Goal: Task Accomplishment & Management: Complete application form

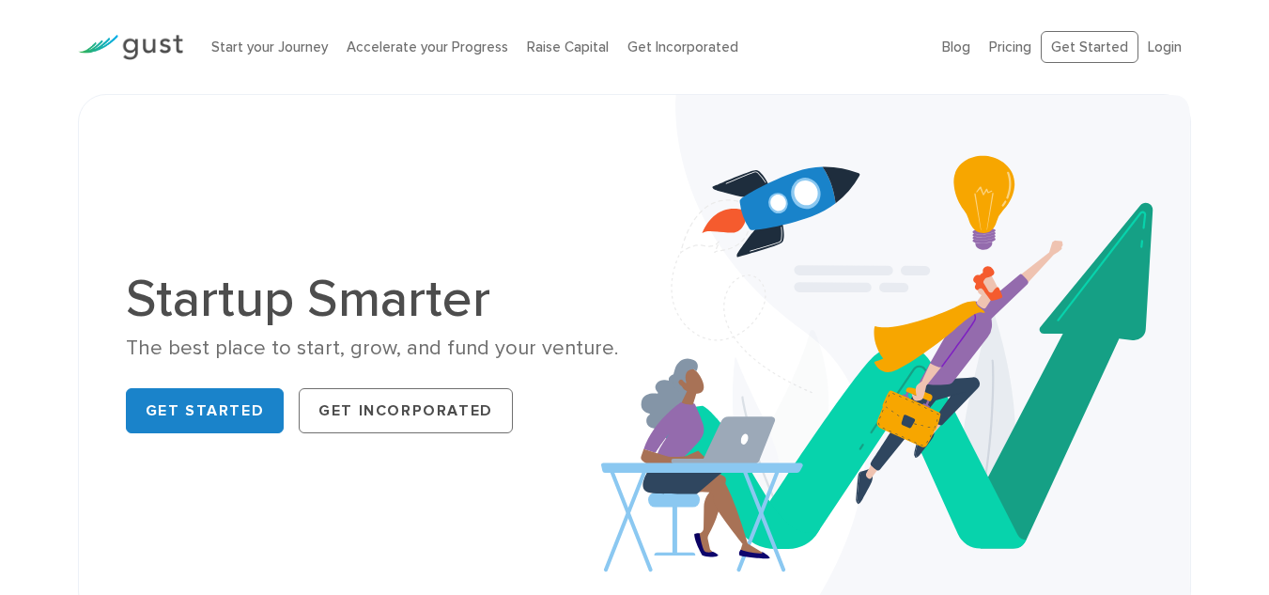
click at [758, 53] on ul "Start your Journey Accelerate your Progress Raise Capital Get Incorporated" at bounding box center [563, 48] width 704 height 22
click at [266, 40] on link "Start your Journey" at bounding box center [269, 47] width 117 height 17
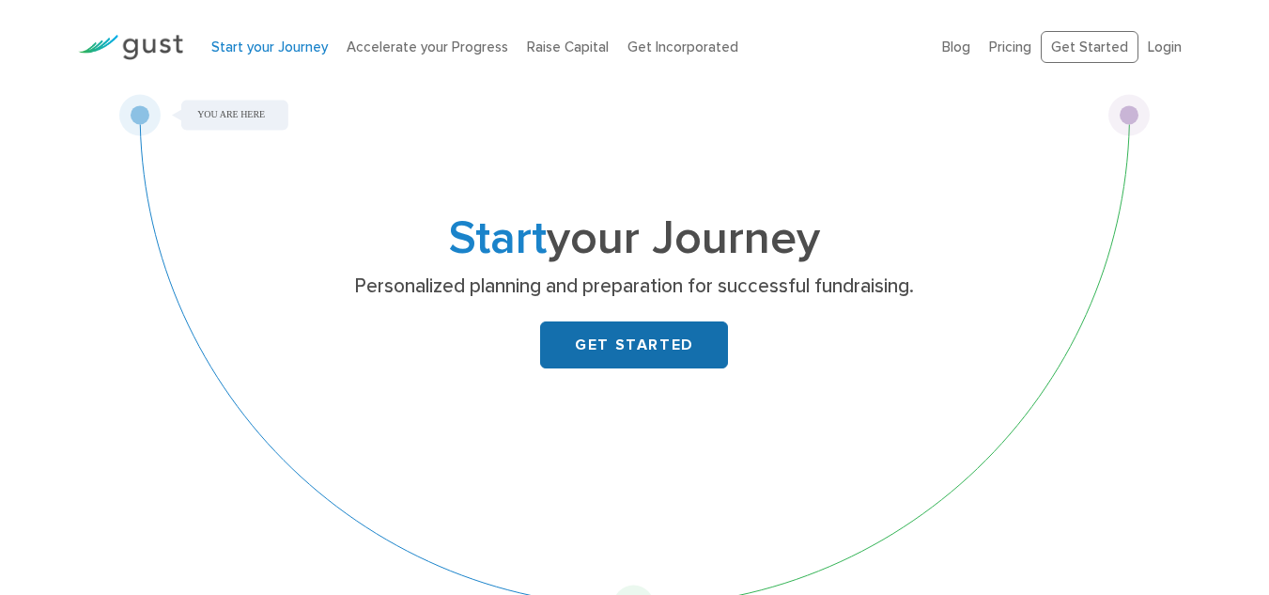
click at [590, 342] on link "GET STARTED" at bounding box center [634, 344] width 188 height 47
drag, startPoint x: 590, startPoint y: 342, endPoint x: 489, endPoint y: 113, distance: 250.7
click at [489, 113] on div "Start your Journey Personalized planning and preparation for successful fundrai…" at bounding box center [634, 360] width 1032 height 533
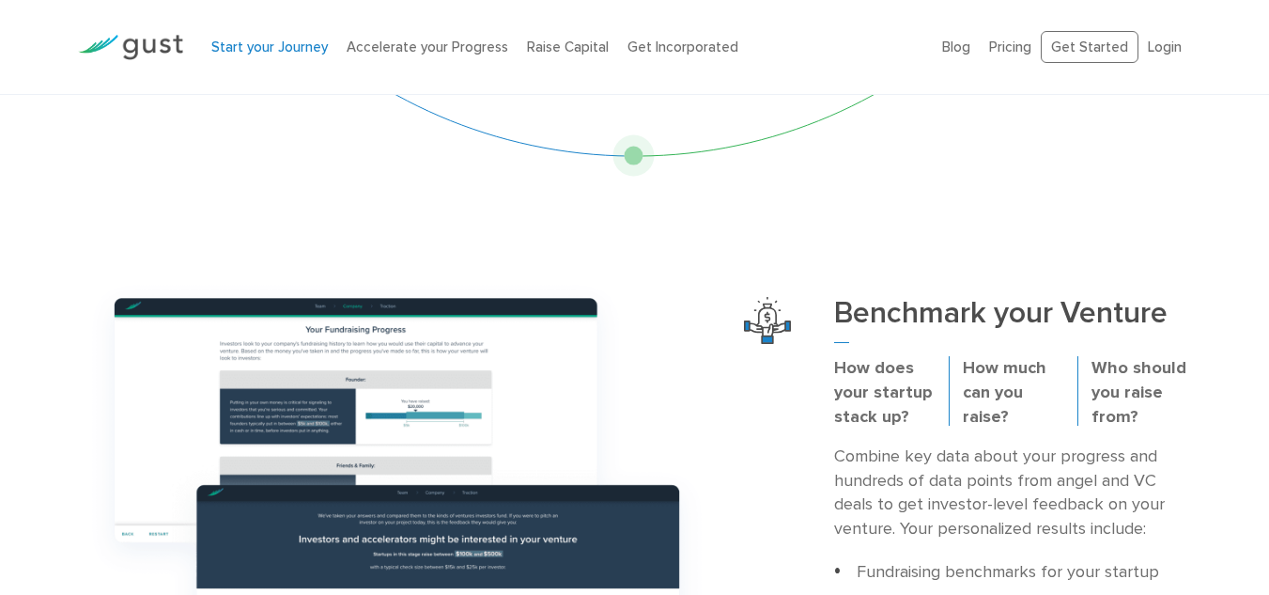
scroll to position [485, 0]
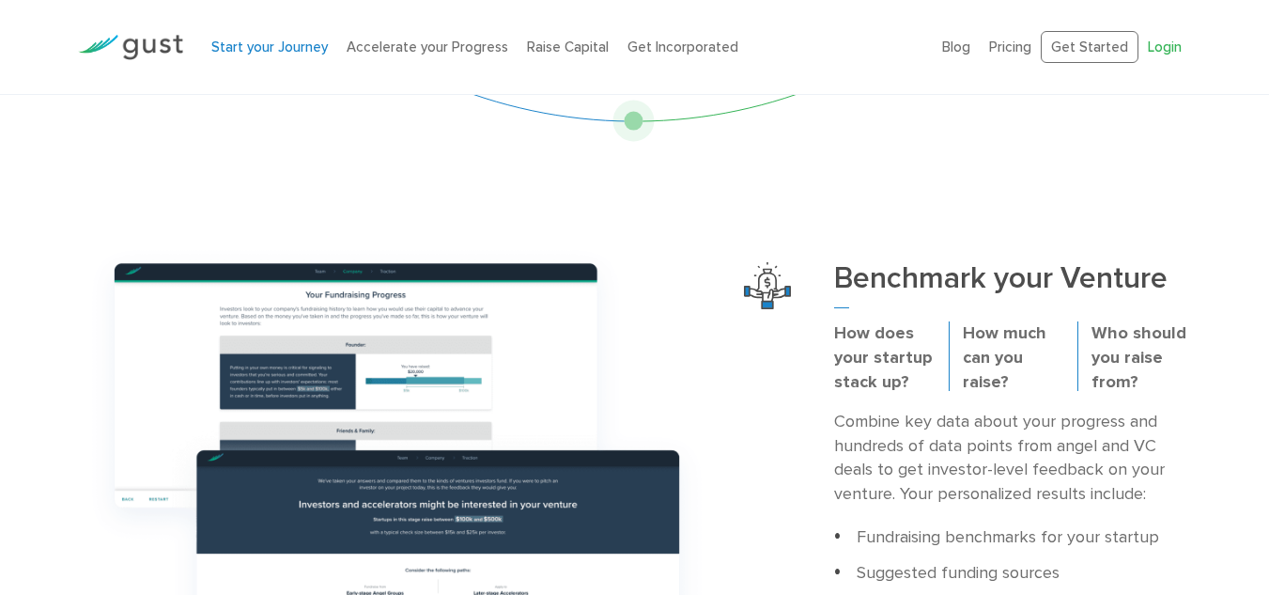
click at [1169, 50] on link "Login" at bounding box center [1165, 47] width 34 height 17
